Goal: Navigation & Orientation: Find specific page/section

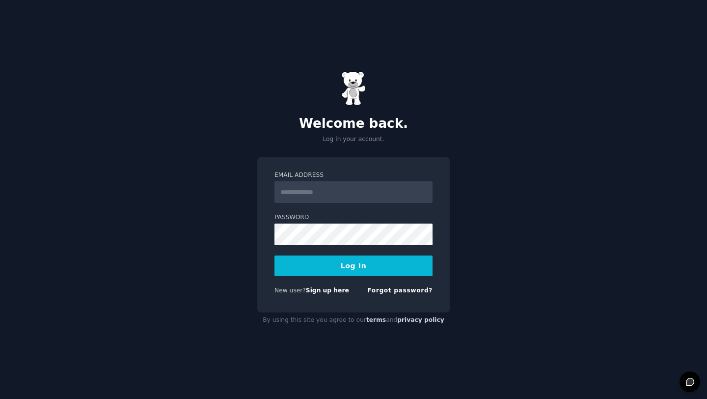
click at [327, 189] on input "Email Address" at bounding box center [353, 192] width 158 height 22
type input "**********"
click at [348, 273] on button "Log In" at bounding box center [353, 265] width 158 height 21
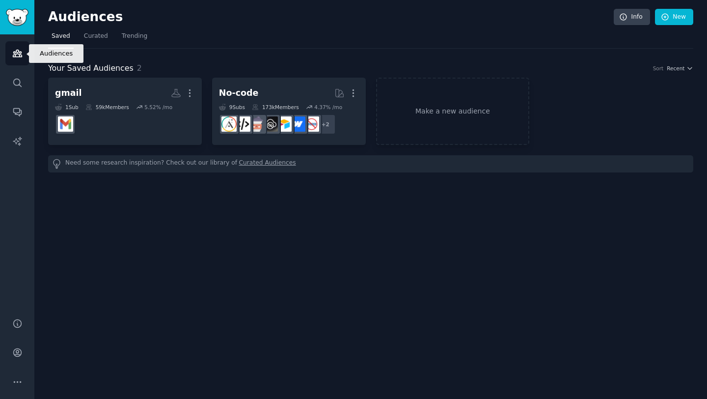
click at [14, 52] on icon "Sidebar" at bounding box center [17, 53] width 9 height 7
click at [16, 18] on img "Sidebar" at bounding box center [17, 17] width 23 height 17
click at [136, 37] on span "Trending" at bounding box center [135, 36] width 26 height 9
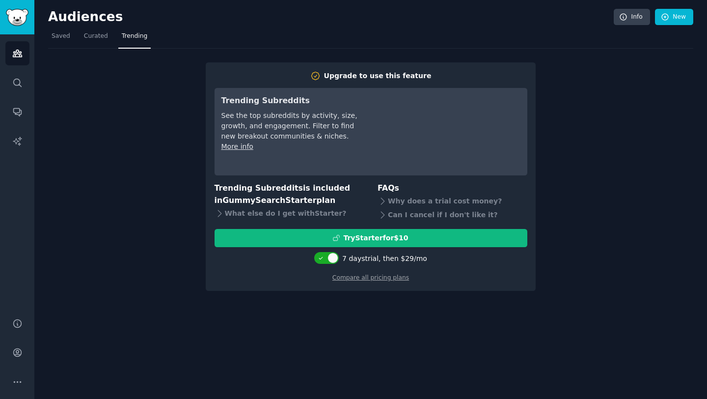
click at [587, 98] on div "Upgrade to use this feature Trending Subreddits See the top subreddits by activ…" at bounding box center [370, 170] width 645 height 243
